Goal: Find specific page/section: Find specific page/section

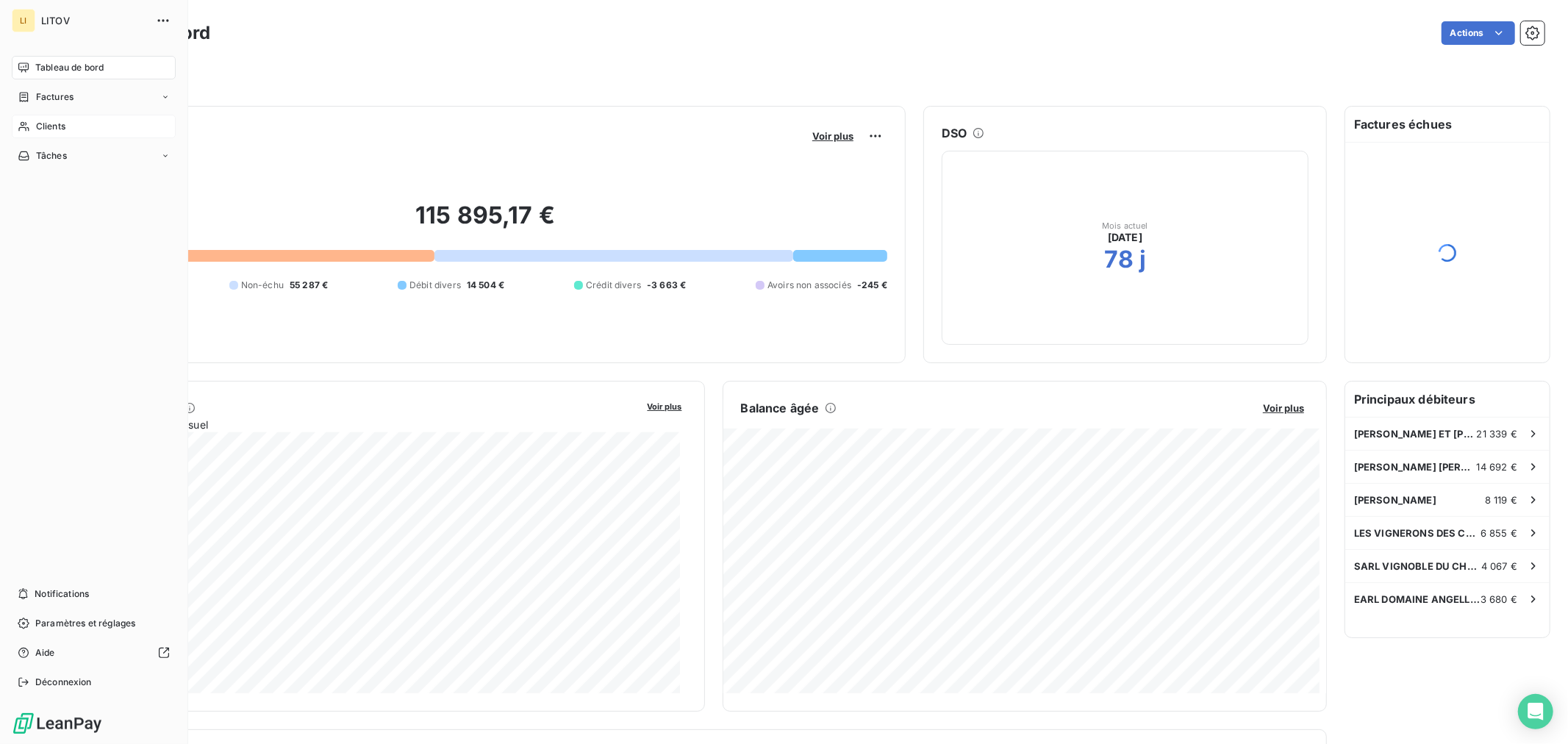
click at [40, 120] on span "Clients" at bounding box center [51, 126] width 29 height 13
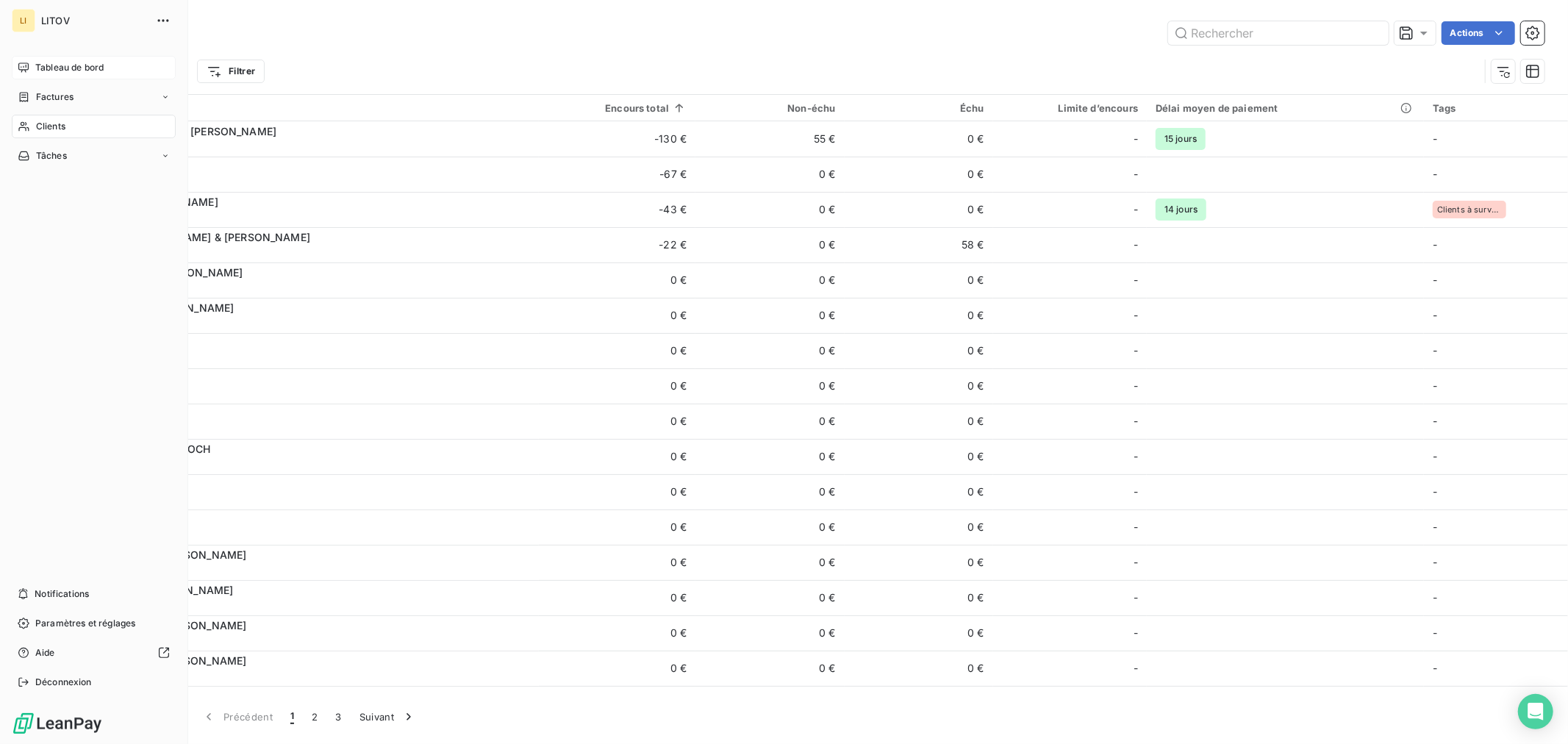
click at [35, 70] on span "Tableau de bord" at bounding box center [69, 67] width 68 height 13
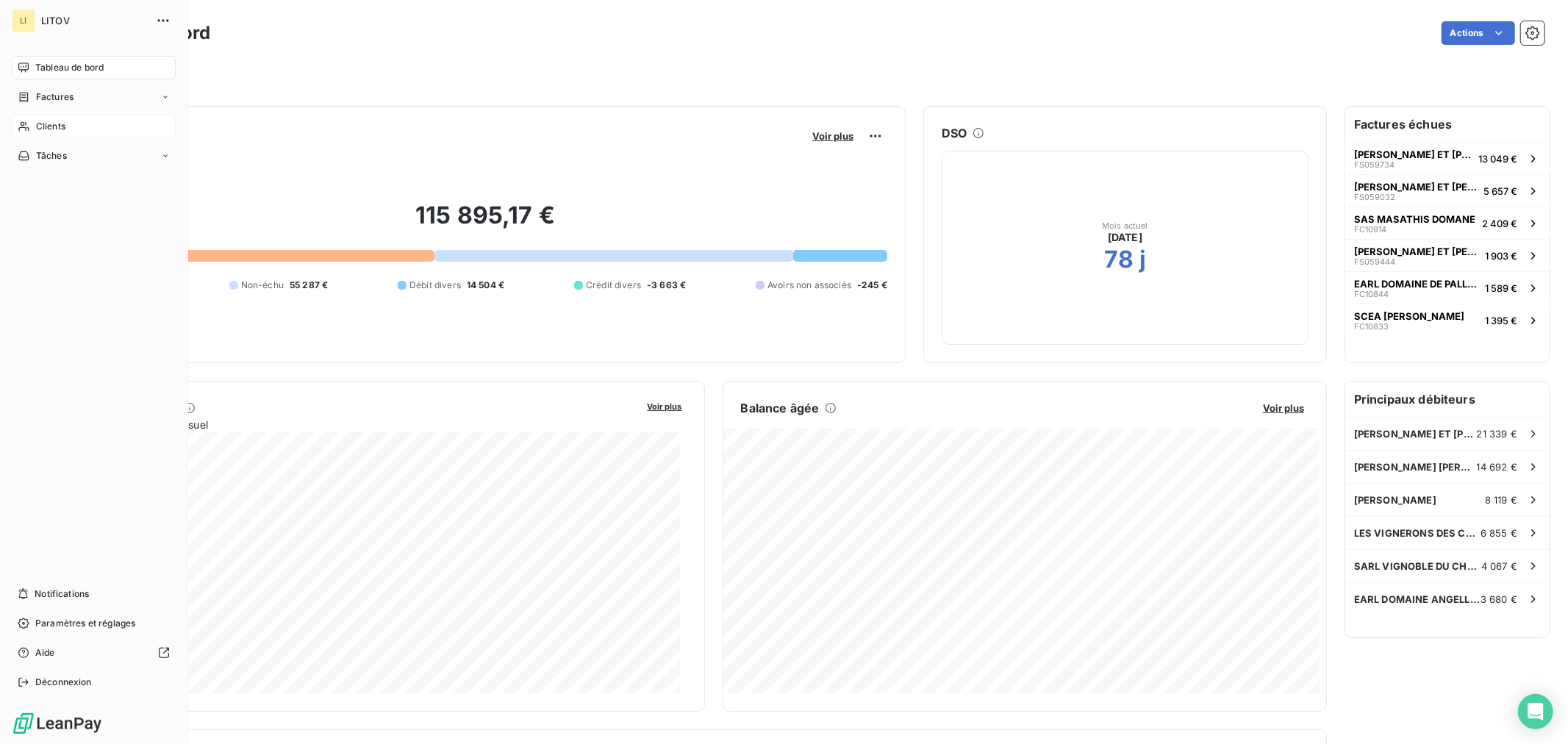
click at [56, 129] on span "Clients" at bounding box center [51, 126] width 29 height 13
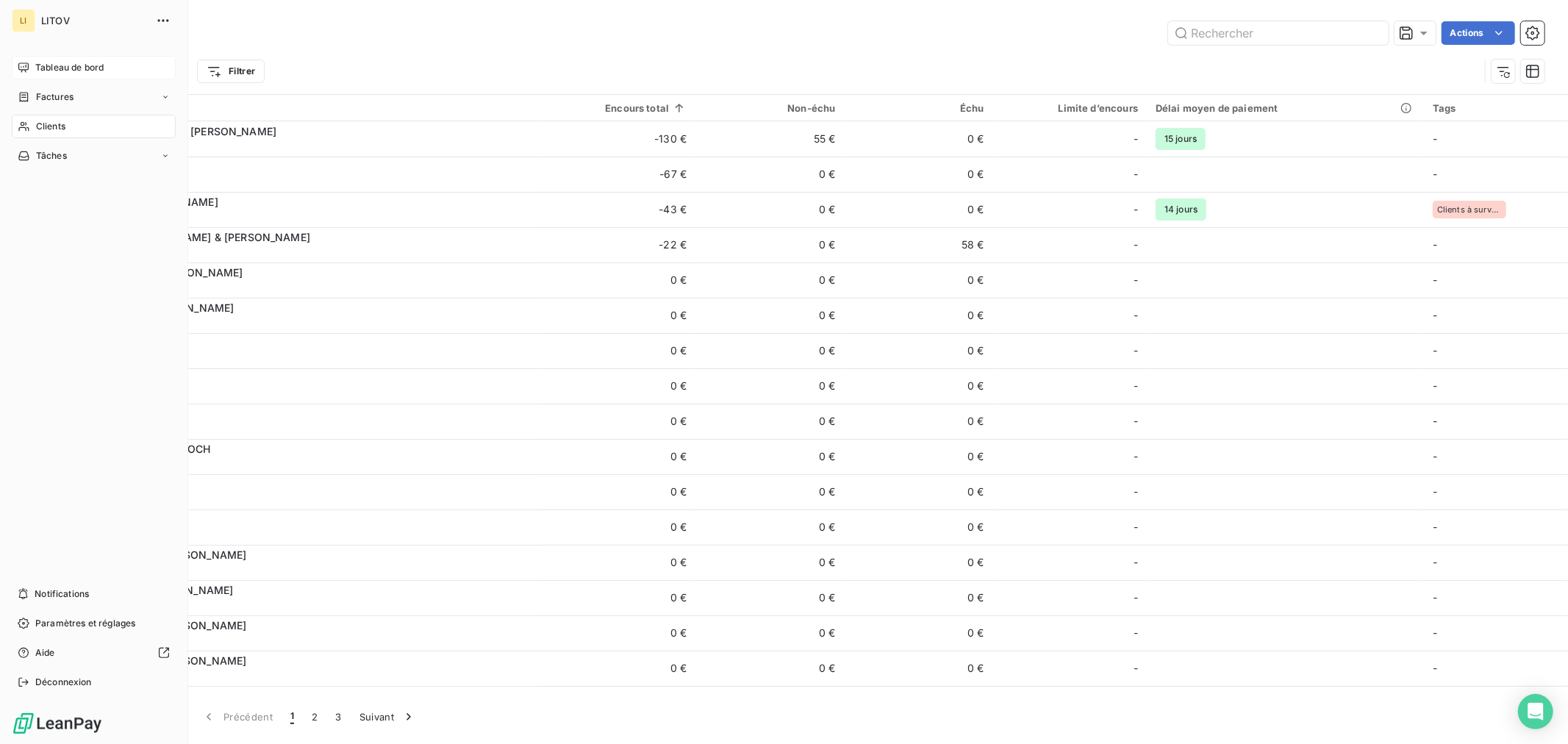
click at [44, 62] on span "Tableau de bord" at bounding box center [69, 67] width 68 height 13
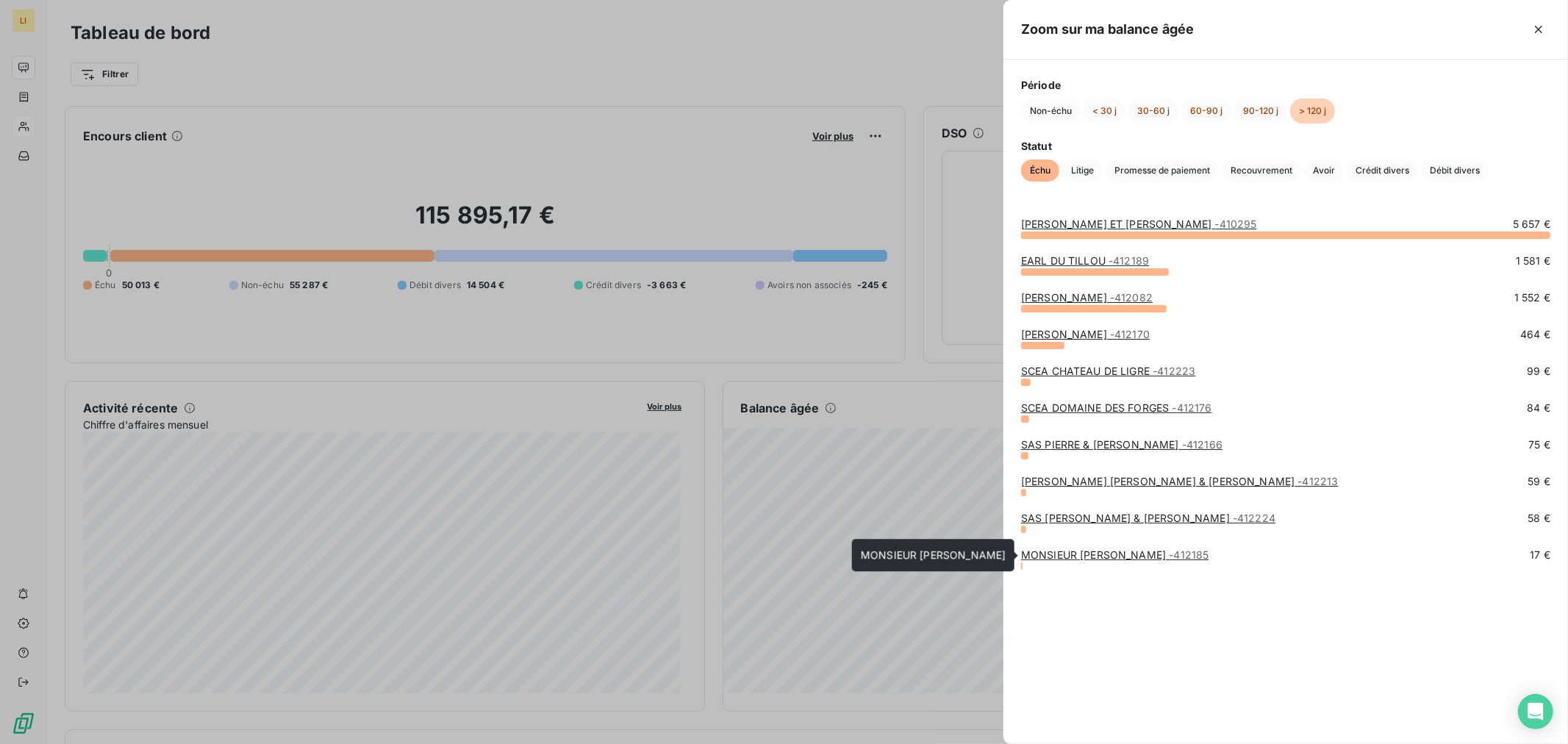
click at [1110, 557] on link "MONSIEUR [PERSON_NAME] - 412185" at bounding box center [1116, 554] width 189 height 13
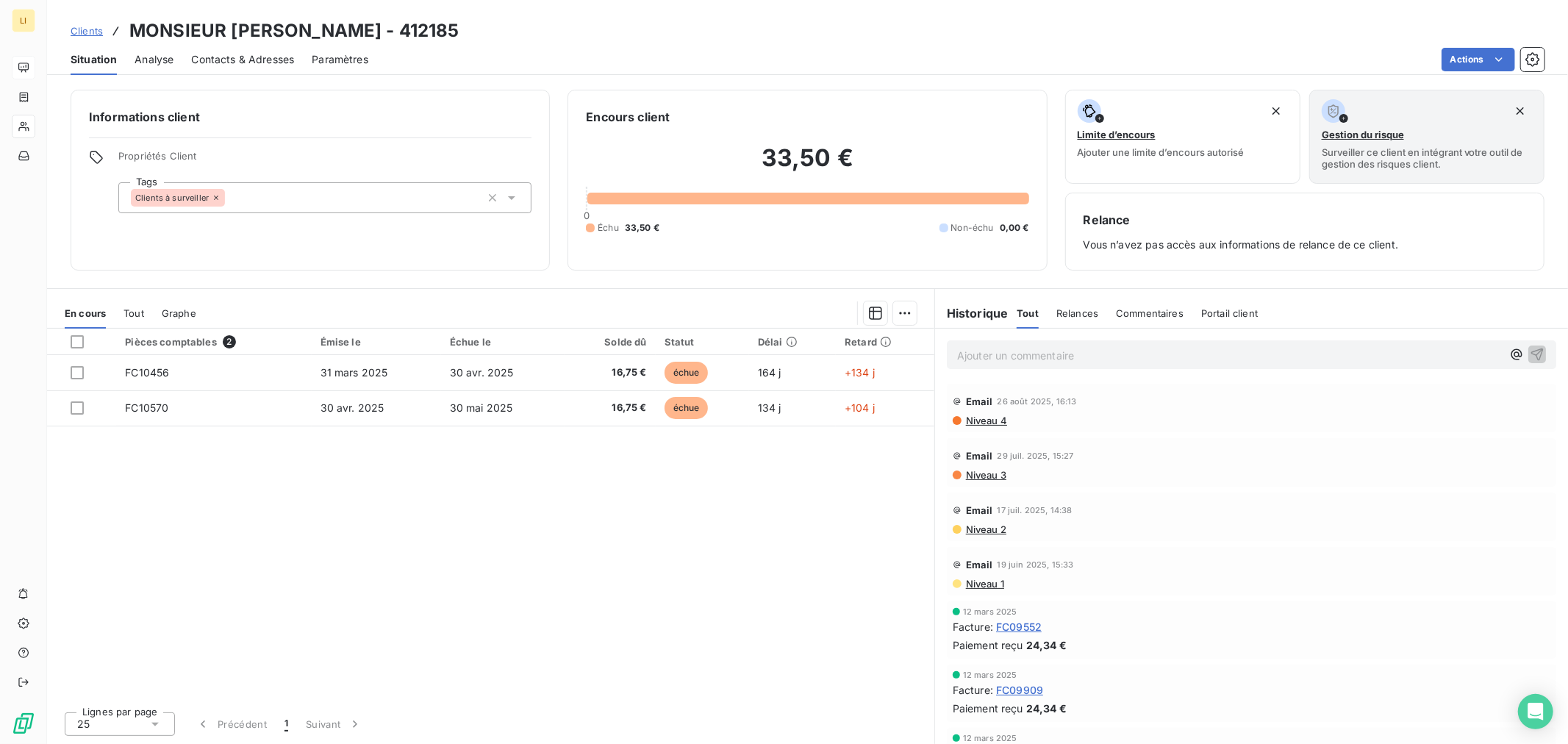
click at [740, 643] on div "Pièces comptables 2 Émise le Échue le Solde dû Statut Délai Retard FC10456 [DAT…" at bounding box center [491, 513] width 888 height 371
